Goal: Book appointment/travel/reservation

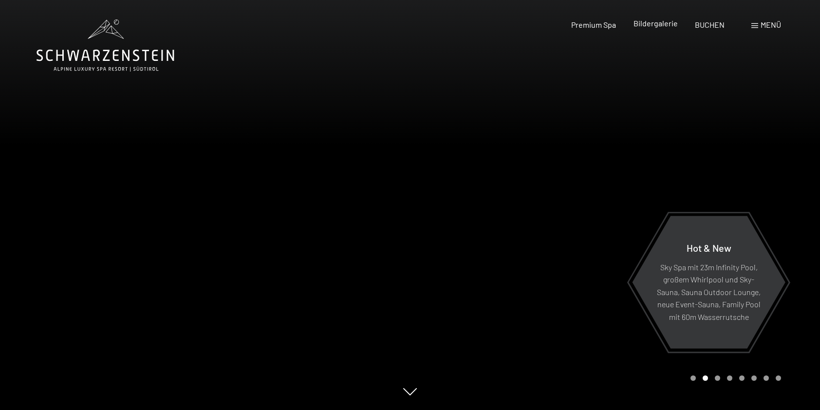
click at [666, 25] on span "Bildergalerie" at bounding box center [655, 23] width 44 height 9
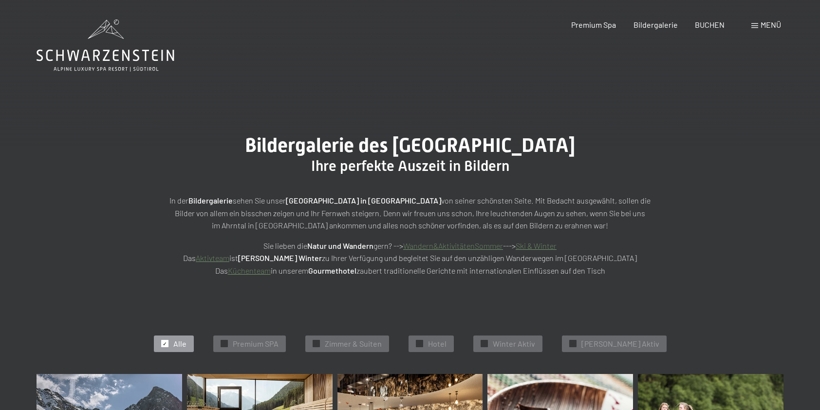
click at [764, 26] on span "Menü" at bounding box center [770, 24] width 20 height 9
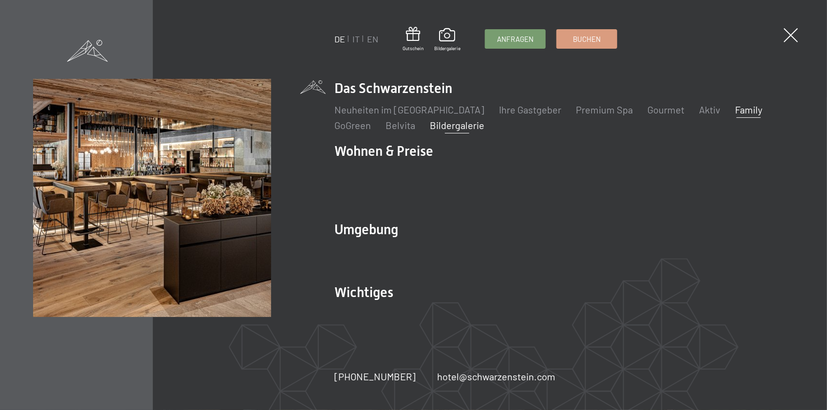
click at [735, 113] on link "Family" at bounding box center [748, 110] width 27 height 12
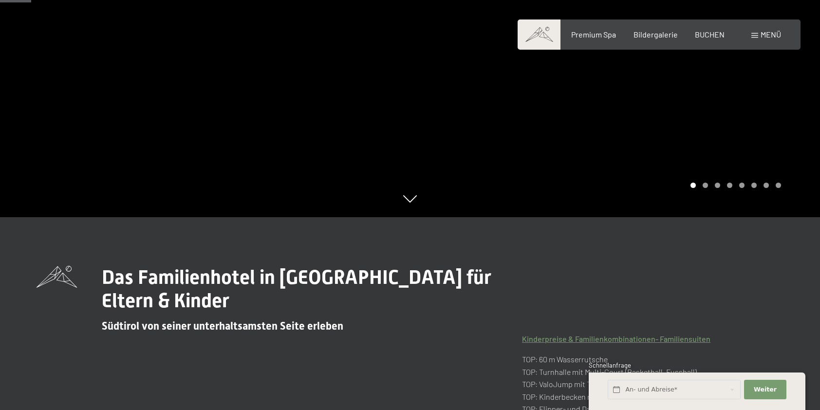
scroll to position [292, 0]
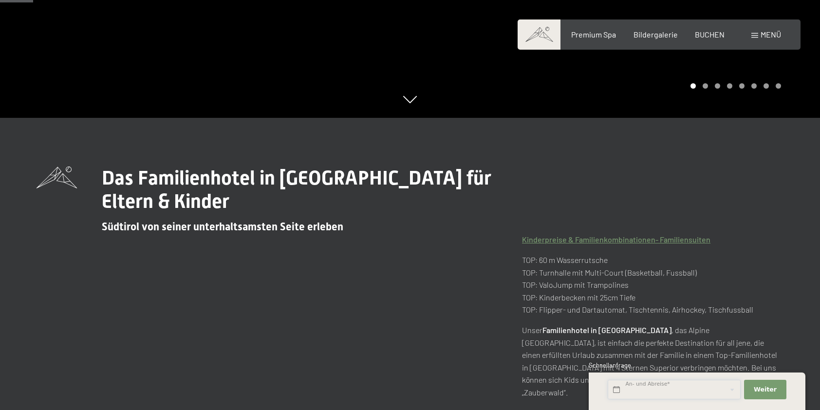
click at [645, 390] on input "text" at bounding box center [674, 390] width 133 height 20
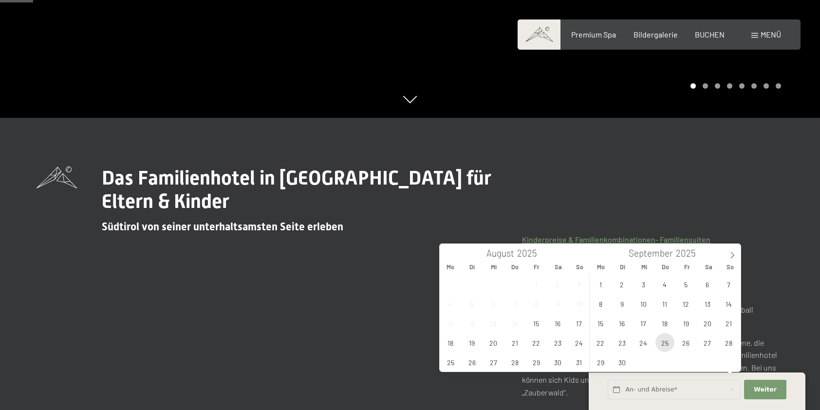
click at [667, 341] on span "25" at bounding box center [664, 342] width 19 height 19
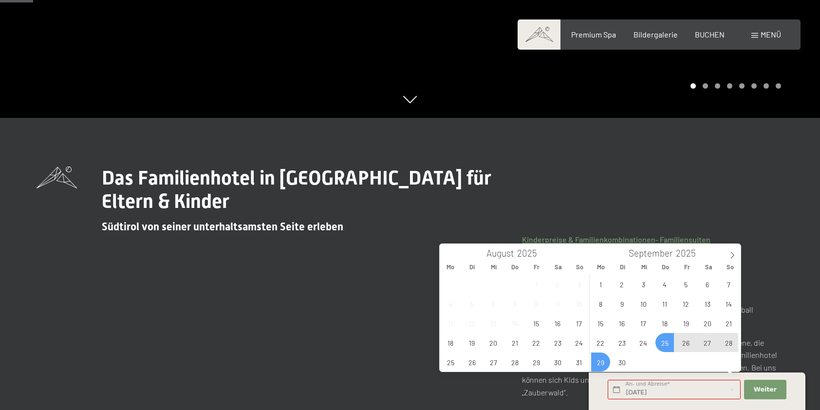
click at [612, 360] on div "1 2 3 4 5 6 7 8 9 10 11 12 13 14 15 16 17 18 19 20 21 22 23 24 25 26 27 28 29 3…" at bounding box center [665, 322] width 150 height 97
click at [602, 361] on span "29" at bounding box center [600, 361] width 19 height 19
type input "Do. 25.09.2025 - Mo. 29.09.2025"
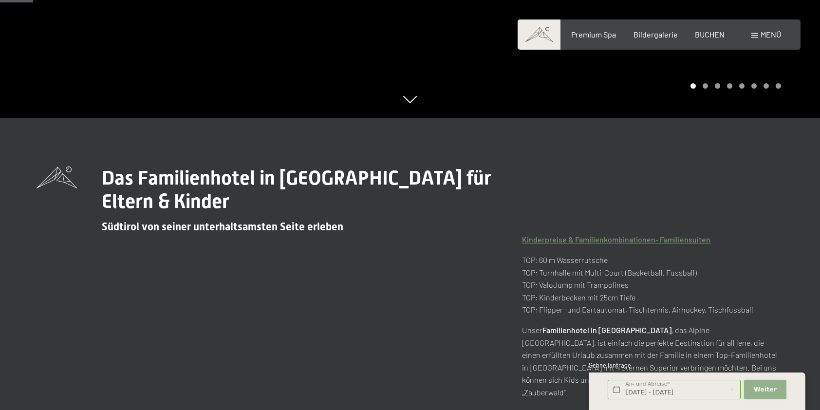
click at [762, 390] on span "Weiter" at bounding box center [765, 389] width 23 height 9
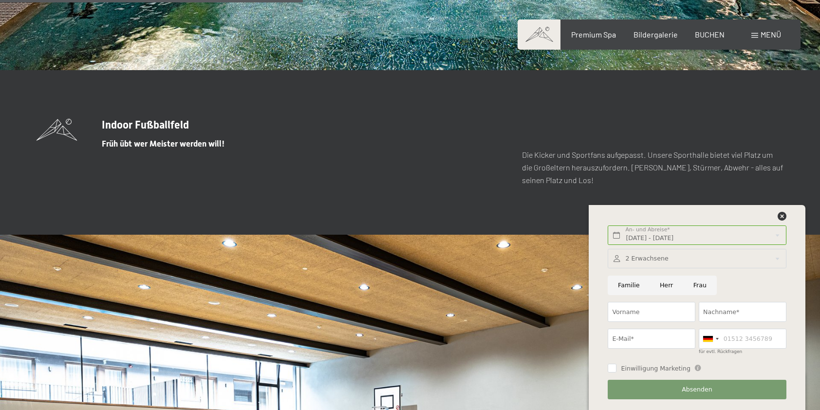
scroll to position [2532, 0]
